Goal: Task Accomplishment & Management: Manage account settings

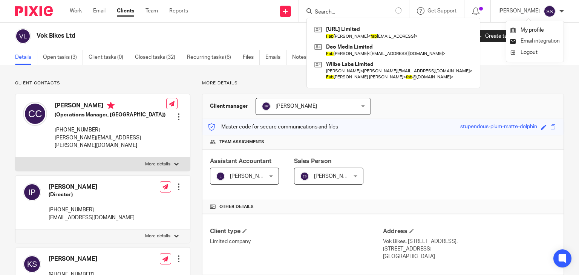
click at [546, 43] on span "Email integration" at bounding box center [539, 40] width 39 height 5
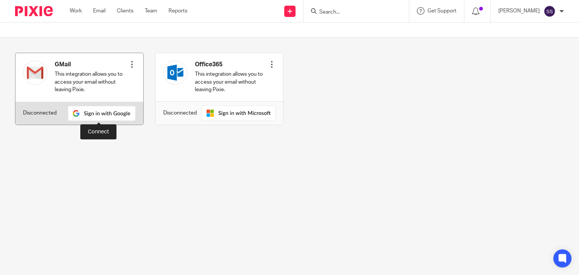
click at [97, 111] on img at bounding box center [102, 113] width 68 height 15
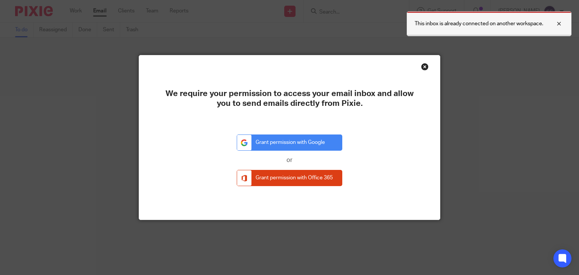
click at [499, 24] on p "This inbox is already connected on another workspace." at bounding box center [479, 24] width 129 height 8
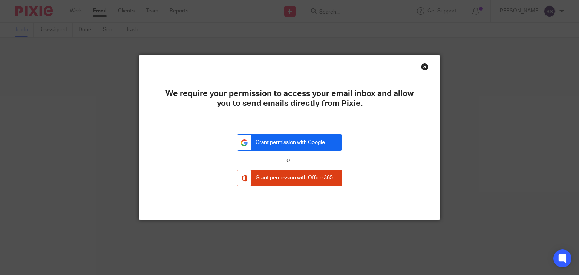
click at [312, 138] on link "Grant permission with Google" at bounding box center [290, 143] width 106 height 16
click at [421, 67] on div "Close this dialog window" at bounding box center [425, 67] width 8 height 8
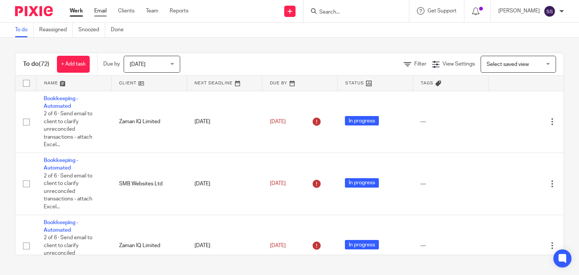
click at [99, 8] on link "Email" at bounding box center [100, 11] width 12 height 8
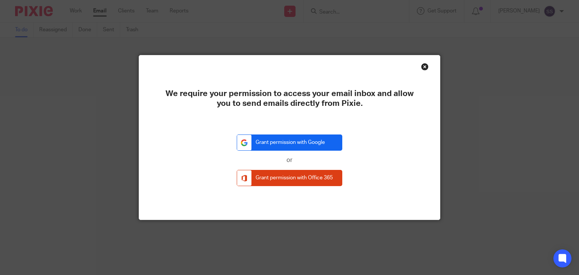
click at [319, 138] on link "Grant permission with Google" at bounding box center [290, 143] width 106 height 16
click at [296, 139] on link "Grant permission with Google" at bounding box center [290, 143] width 106 height 16
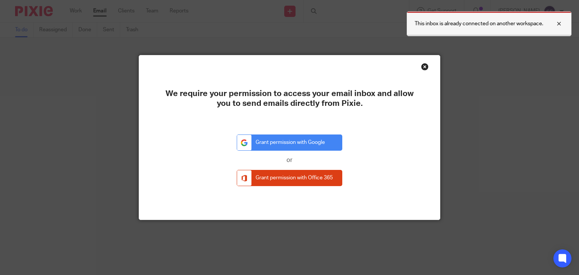
click at [500, 23] on p "This inbox is already connected on another workspace." at bounding box center [479, 24] width 129 height 8
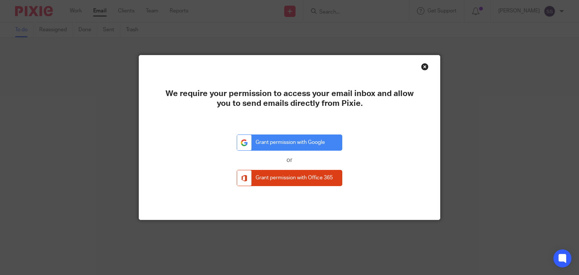
click at [500, 23] on p "This inbox is already connected on another workspace." at bounding box center [561, 24] width 129 height 8
click at [295, 149] on link "Grant permission with Google" at bounding box center [290, 143] width 106 height 16
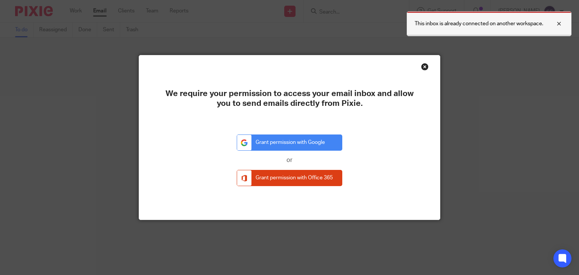
click at [488, 24] on p "This inbox is already connected on another workspace." at bounding box center [479, 24] width 129 height 8
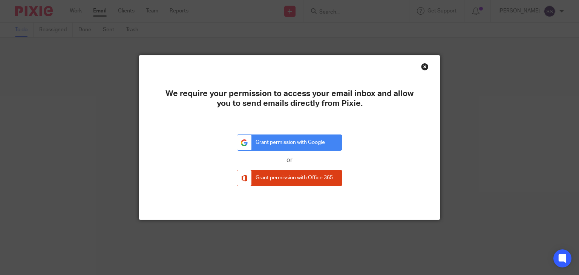
click at [422, 68] on div "Close this dialog window" at bounding box center [425, 67] width 8 height 8
click at [421, 66] on div "Close this dialog window" at bounding box center [425, 67] width 8 height 8
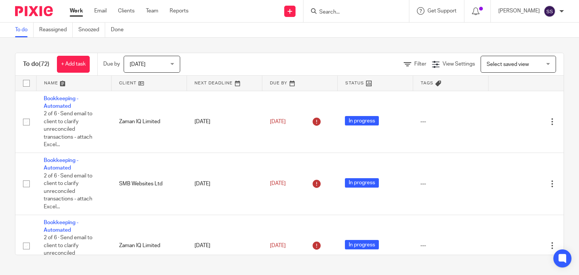
click at [335, 12] on input "Search" at bounding box center [352, 12] width 68 height 7
click at [545, 10] on img at bounding box center [549, 11] width 12 height 12
click at [543, 42] on span "Email integration" at bounding box center [539, 40] width 39 height 5
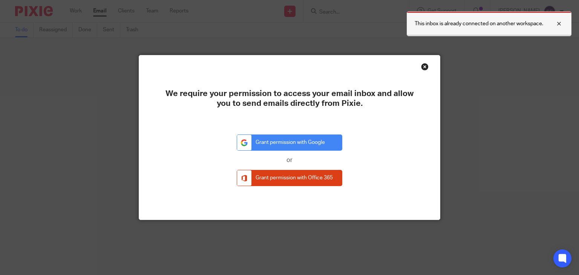
click at [561, 23] on div at bounding box center [553, 23] width 20 height 9
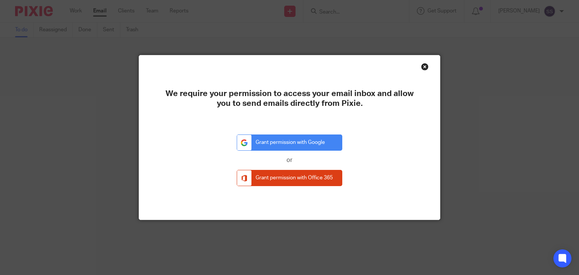
click at [424, 60] on div "We require your permission to access your email inbox and allow you to send ema…" at bounding box center [289, 137] width 301 height 164
click at [421, 69] on div "Close this dialog window" at bounding box center [425, 67] width 8 height 8
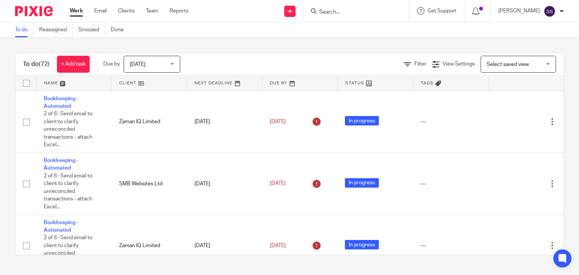
click at [112, 7] on div "Work Email Clients Team Reports Work Email Clients Team Reports Settings" at bounding box center [131, 11] width 138 height 22
click at [104, 11] on link "Email" at bounding box center [100, 11] width 12 height 8
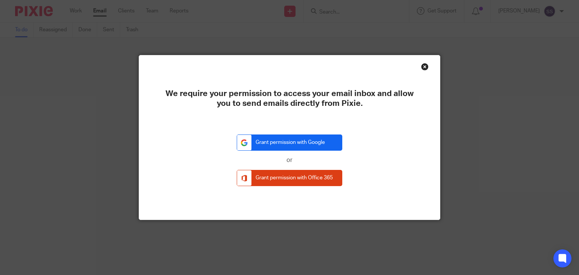
click at [296, 144] on link "Grant permission with Google" at bounding box center [290, 143] width 106 height 16
click at [422, 65] on div "Close this dialog window" at bounding box center [425, 67] width 8 height 8
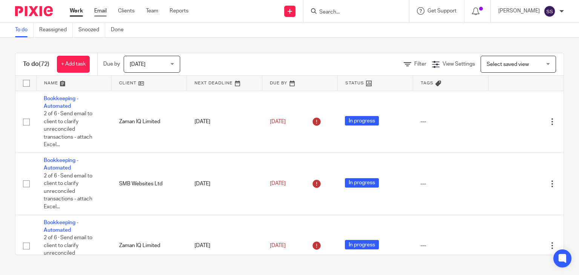
click at [99, 9] on link "Email" at bounding box center [100, 11] width 12 height 8
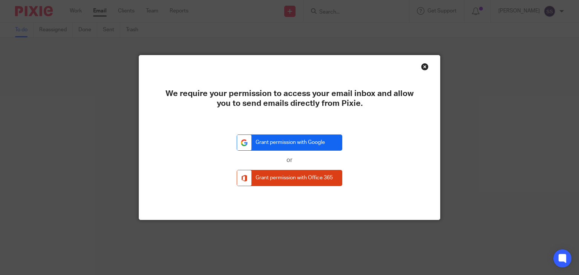
click at [276, 148] on link "Grant permission with Google" at bounding box center [290, 143] width 106 height 16
click at [422, 65] on div "Close this dialog window" at bounding box center [425, 67] width 8 height 8
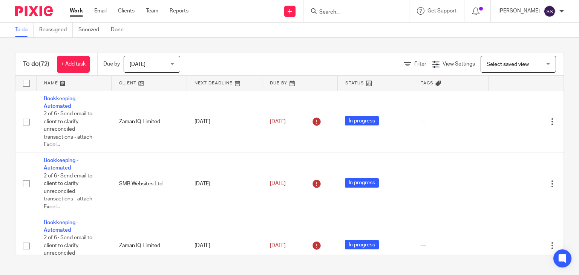
click at [551, 11] on img at bounding box center [549, 11] width 12 height 12
click at [539, 28] on span "My profile" at bounding box center [531, 30] width 23 height 5
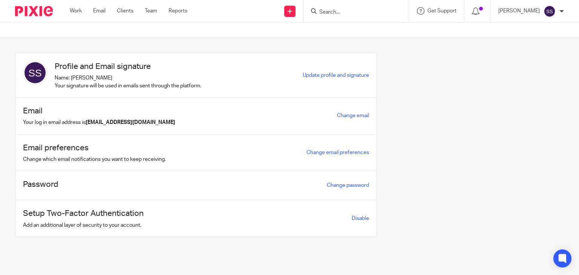
click at [550, 13] on img at bounding box center [549, 11] width 12 height 12
click at [541, 41] on span "Email integration" at bounding box center [539, 40] width 39 height 5
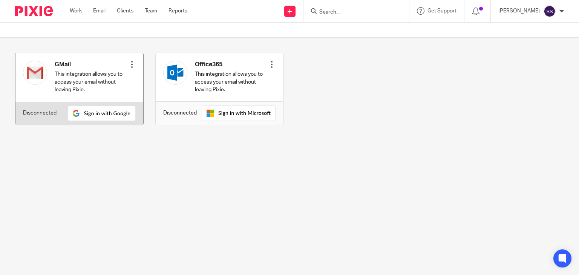
click at [131, 64] on div at bounding box center [132, 65] width 8 height 8
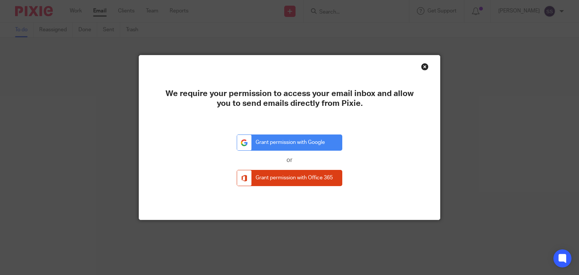
click at [424, 68] on div "Close this dialog window" at bounding box center [425, 67] width 8 height 8
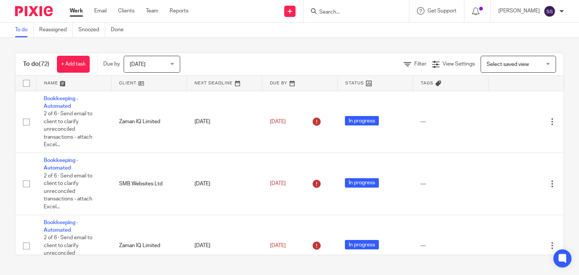
click at [540, 12] on div "[PERSON_NAME]" at bounding box center [531, 11] width 66 height 12
click at [542, 32] on span "My profile" at bounding box center [531, 30] width 23 height 5
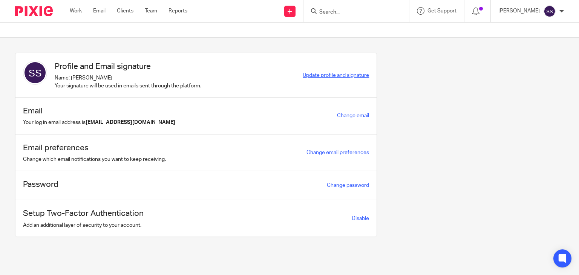
click at [353, 73] on span "Update profile and signature" at bounding box center [336, 75] width 66 height 5
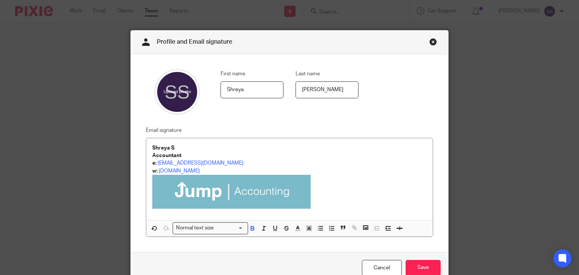
click at [430, 42] on link "Close this dialog window" at bounding box center [433, 43] width 8 height 10
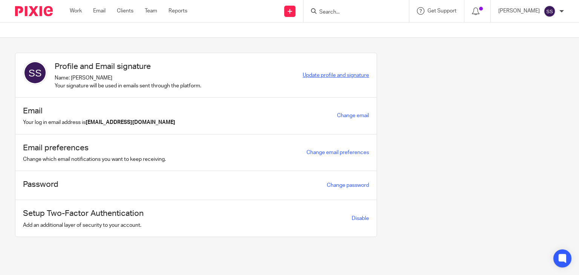
click at [324, 77] on span "Update profile and signature" at bounding box center [336, 75] width 66 height 5
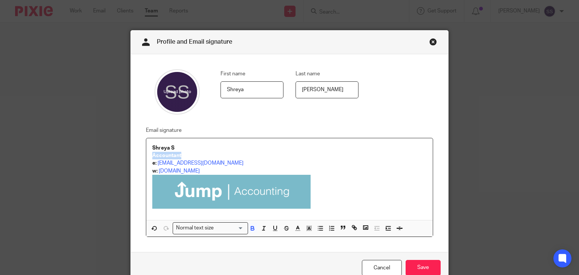
drag, startPoint x: 184, startPoint y: 155, endPoint x: 140, endPoint y: 156, distance: 43.3
click at [140, 156] on div "Email signature Shreya S Accountant e: shreya@jumpaccounting.co.uk w: jumpaccou…" at bounding box center [283, 181] width 299 height 111
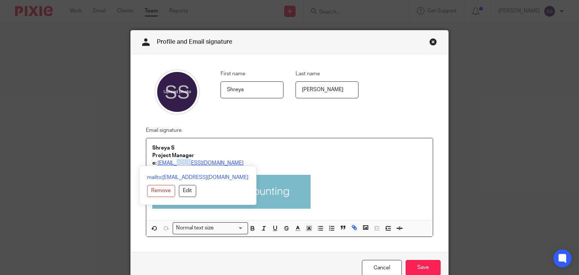
drag, startPoint x: 187, startPoint y: 162, endPoint x: 175, endPoint y: 162, distance: 12.4
click at [175, 162] on link "shreya@jumpaccounting.co.uk" at bounding box center [201, 163] width 86 height 5
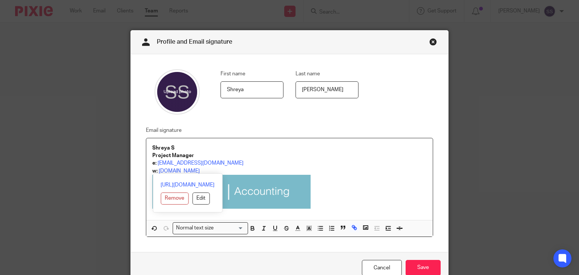
drag, startPoint x: 209, startPoint y: 169, endPoint x: 154, endPoint y: 171, distance: 55.4
click at [154, 171] on p "w: jumpaccounting.co.uk" at bounding box center [289, 171] width 275 height 8
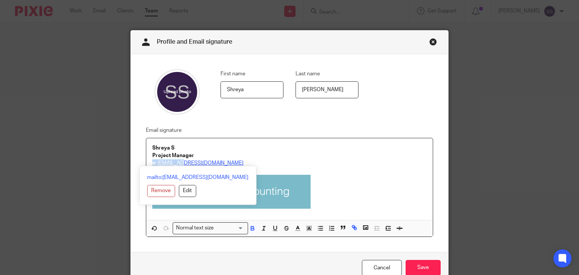
drag, startPoint x: 227, startPoint y: 156, endPoint x: 185, endPoint y: 161, distance: 42.5
click at [183, 161] on div "[PERSON_NAME] S Project Manager e: [EMAIL_ADDRESS][DOMAIN_NAME] w: [DOMAIN_NAME]" at bounding box center [289, 179] width 287 height 82
drag, startPoint x: 239, startPoint y: 162, endPoint x: 156, endPoint y: 162, distance: 82.9
click at [156, 162] on p "e: shreya@riseaccounting.co.uk" at bounding box center [289, 163] width 275 height 8
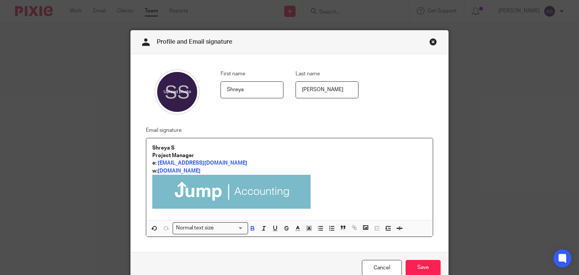
click at [231, 200] on img at bounding box center [231, 192] width 158 height 34
drag, startPoint x: 227, startPoint y: 193, endPoint x: 190, endPoint y: 194, distance: 37.7
click at [190, 194] on img at bounding box center [231, 192] width 158 height 34
click at [233, 211] on span at bounding box center [232, 209] width 8 height 8
click at [276, 201] on img at bounding box center [231, 192] width 158 height 34
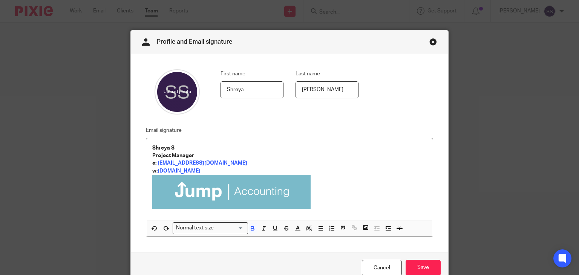
click at [217, 194] on img at bounding box center [231, 192] width 158 height 34
drag, startPoint x: 217, startPoint y: 194, endPoint x: 230, endPoint y: 205, distance: 16.6
drag, startPoint x: 229, startPoint y: 204, endPoint x: 189, endPoint y: 196, distance: 41.0
click at [189, 196] on img at bounding box center [231, 192] width 158 height 34
click at [234, 205] on span at bounding box center [232, 209] width 8 height 8
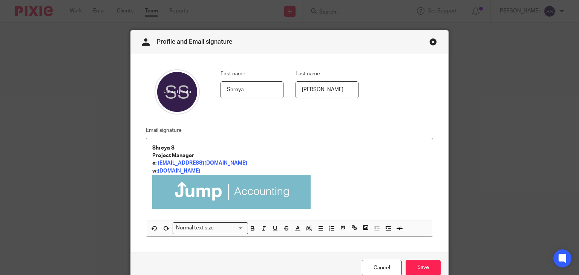
click at [193, 198] on img at bounding box center [231, 192] width 158 height 34
click at [422, 264] on input "Save" at bounding box center [423, 268] width 35 height 16
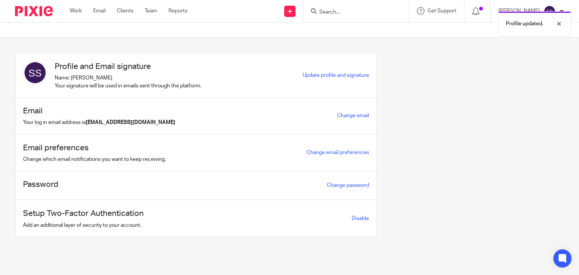
click at [345, 108] on div "Email Your log in email address is [EMAIL_ADDRESS][DOMAIN_NAME] Change email" at bounding box center [195, 116] width 361 height 37
click at [352, 118] on div "Change email" at bounding box center [353, 115] width 32 height 9
click at [351, 75] on div "Update profile and signature" at bounding box center [336, 75] width 66 height 9
click at [351, 75] on span "Update profile and signature" at bounding box center [336, 75] width 66 height 5
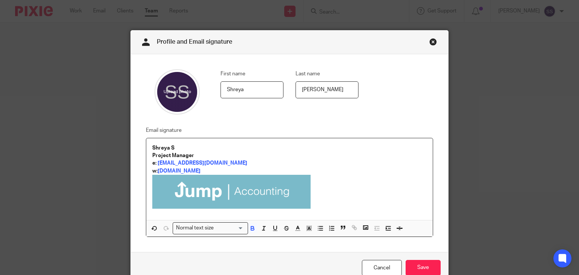
click at [265, 200] on img at bounding box center [231, 192] width 158 height 34
drag, startPoint x: 265, startPoint y: 200, endPoint x: 230, endPoint y: 192, distance: 35.9
click at [230, 192] on img at bounding box center [231, 192] width 158 height 34
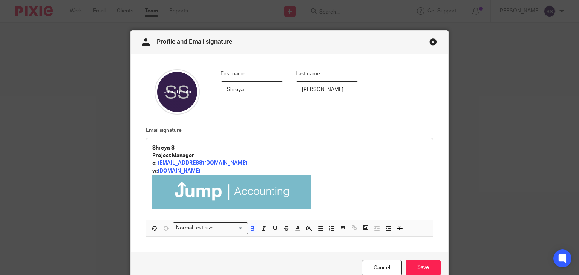
click at [230, 192] on img at bounding box center [231, 192] width 158 height 34
click at [222, 230] on input "Search for option" at bounding box center [209, 228] width 70 height 8
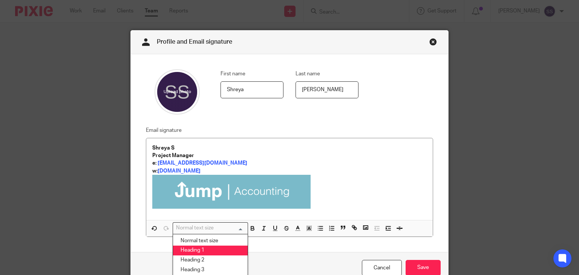
click at [218, 248] on li "Heading 1" at bounding box center [210, 251] width 75 height 10
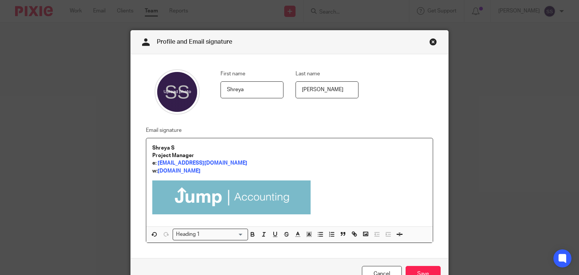
click at [204, 193] on img at bounding box center [231, 198] width 158 height 34
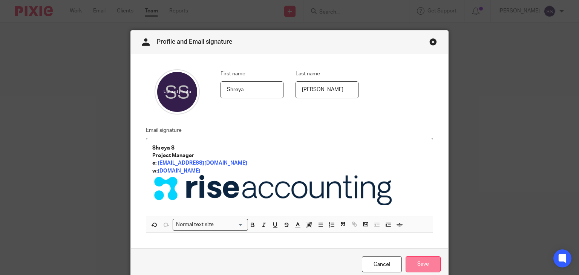
click at [421, 260] on input "Save" at bounding box center [423, 264] width 35 height 16
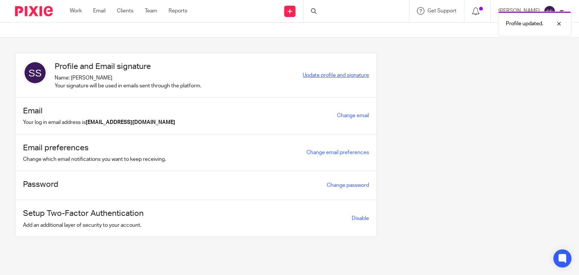
click at [355, 73] on span "Update profile and signature" at bounding box center [336, 75] width 66 height 5
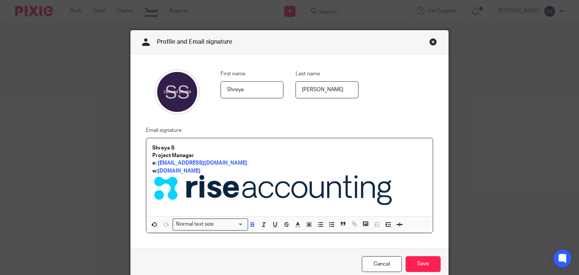
click at [219, 155] on p "Project Manager" at bounding box center [289, 156] width 275 height 8
click at [416, 262] on input "Save" at bounding box center [423, 264] width 35 height 16
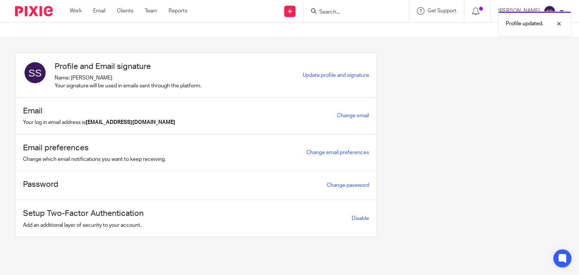
click at [454, 100] on div "Profile and Email signature Name: Shreya Sethuraman Your signature will be used…" at bounding box center [283, 151] width 560 height 196
click at [558, 24] on div at bounding box center [553, 23] width 20 height 9
click at [440, 12] on span "Get Support" at bounding box center [441, 10] width 29 height 5
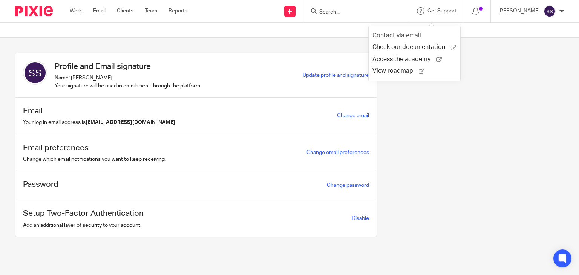
click at [407, 34] on span "Contact via email" at bounding box center [396, 35] width 49 height 6
drag, startPoint x: 421, startPoint y: 3, endPoint x: 425, endPoint y: 6, distance: 5.1
click at [422, 3] on div "Get Support Contact via email Check our documentation Access the academy View r…" at bounding box center [436, 11] width 55 height 22
click at [430, 11] on span "Get Support" at bounding box center [441, 10] width 29 height 5
click at [472, 13] on icon at bounding box center [476, 12] width 8 height 8
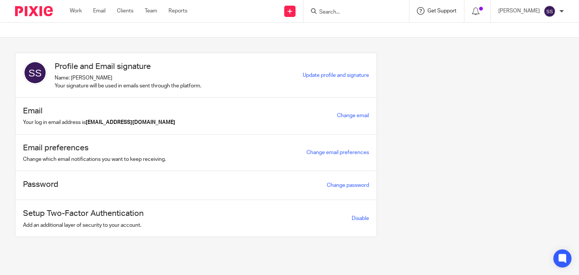
click at [443, 11] on span "Get Support" at bounding box center [441, 10] width 29 height 5
click at [407, 35] on span "Contact via email" at bounding box center [396, 35] width 49 height 6
click at [178, 11] on link "Reports" at bounding box center [177, 11] width 19 height 8
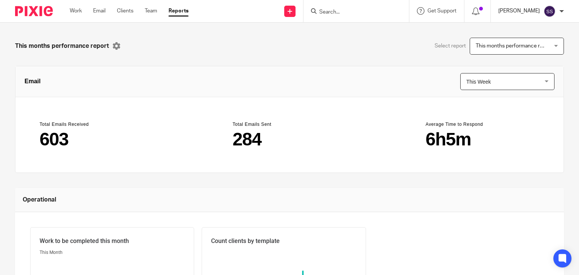
click at [526, 12] on p "[PERSON_NAME]" at bounding box center [518, 11] width 41 height 8
click at [441, 14] on div "Get Support" at bounding box center [437, 11] width 40 height 8
click at [415, 35] on span "Contact via email" at bounding box center [396, 35] width 49 height 6
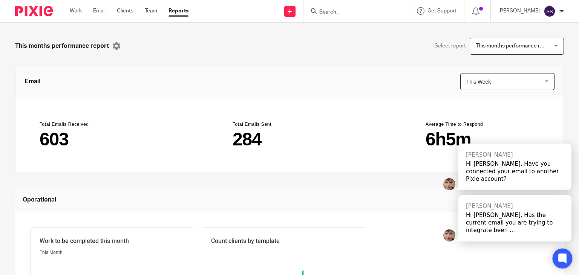
click at [563, 253] on icon at bounding box center [562, 259] width 12 height 12
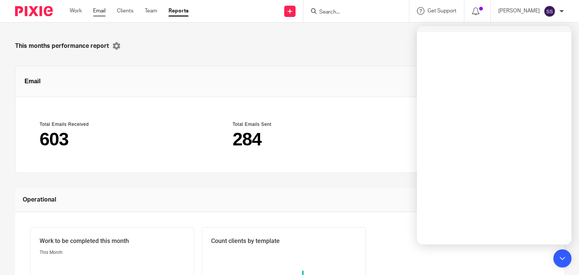
click at [96, 12] on link "Email" at bounding box center [99, 11] width 12 height 8
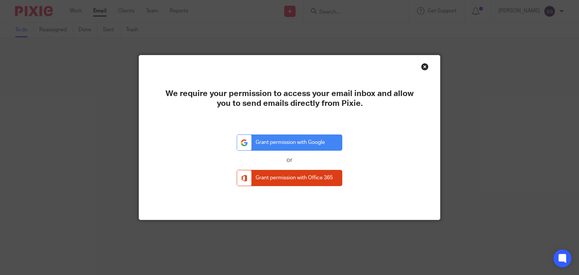
click at [422, 67] on div "Close this dialog window" at bounding box center [425, 67] width 8 height 8
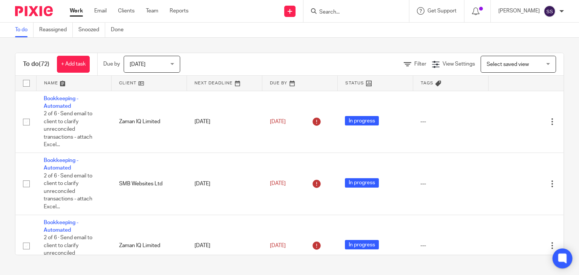
click at [562, 261] on div at bounding box center [563, 259] width 20 height 20
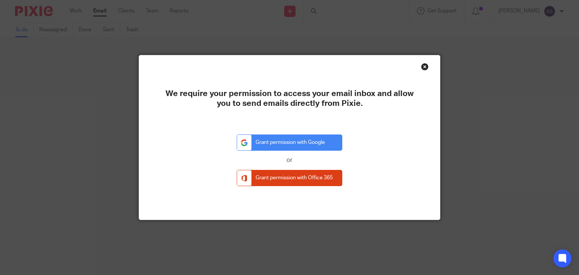
click at [422, 68] on div "Close this dialog window" at bounding box center [425, 67] width 8 height 8
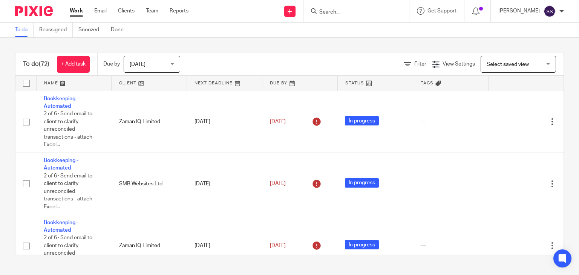
click at [95, 15] on div "Work Email Clients Team Reports Work Email Clients Team Reports Settings" at bounding box center [131, 11] width 138 height 22
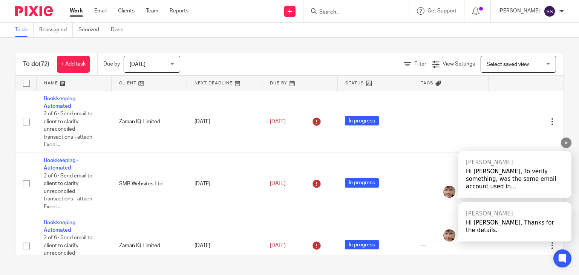
click at [479, 190] on div "Hi [PERSON_NAME], To verify something, was the same email account used in..." at bounding box center [515, 179] width 98 height 23
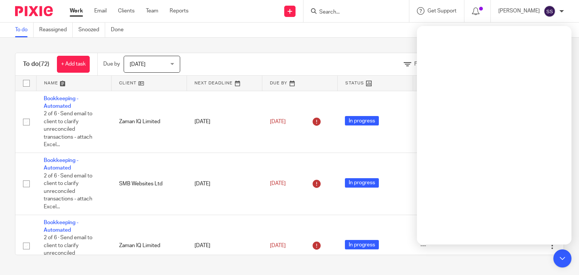
click at [362, 49] on div "To do (72) + Add task Due by [DATE] [DATE] [DATE] [DATE] This week Next week Th…" at bounding box center [289, 154] width 579 height 233
click at [354, 35] on div "To do Reassigned Snoozed Done" at bounding box center [289, 30] width 579 height 15
